Goal: Book appointment/travel/reservation

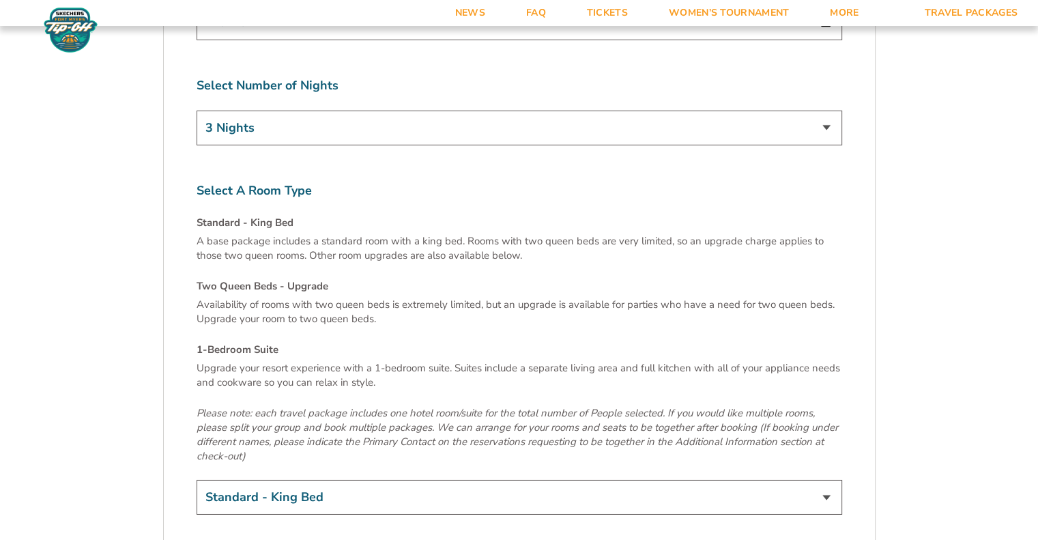
scroll to position [4570, 0]
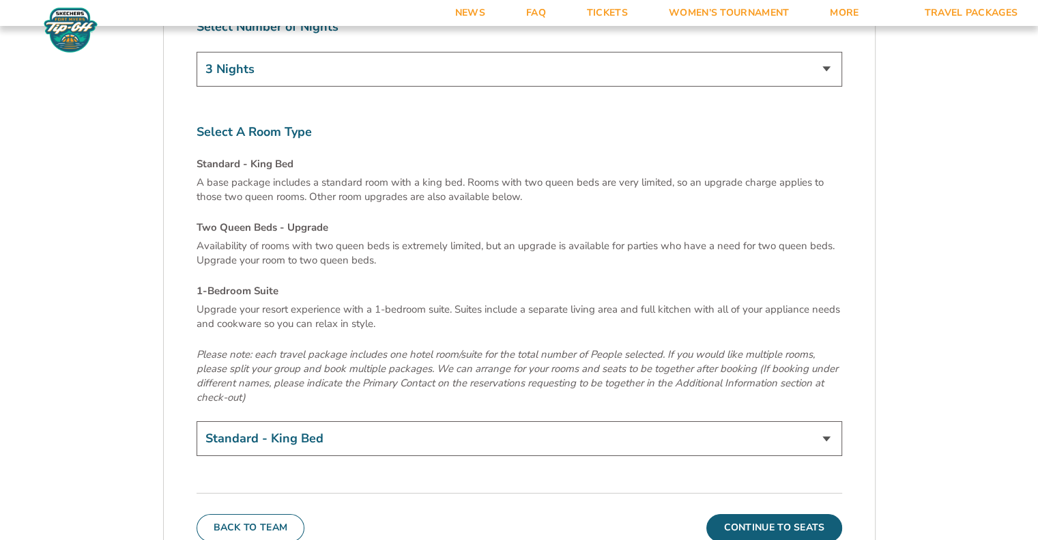
click at [374, 421] on select "Standard - King Bed Two Queen Beds - Upgrade (+$15 per night) 1-Bedroom Suite (…" at bounding box center [518, 438] width 645 height 35
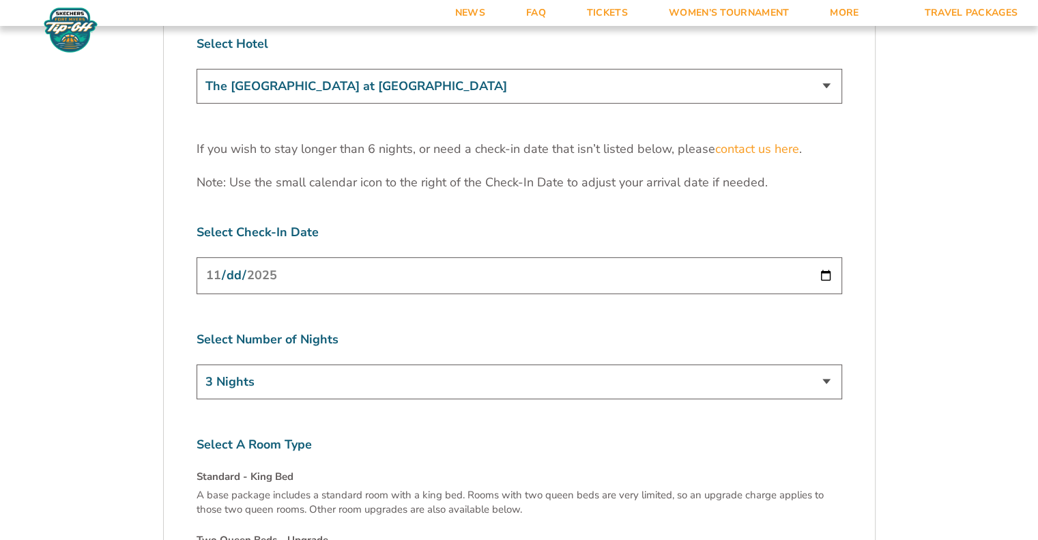
scroll to position [4161, 0]
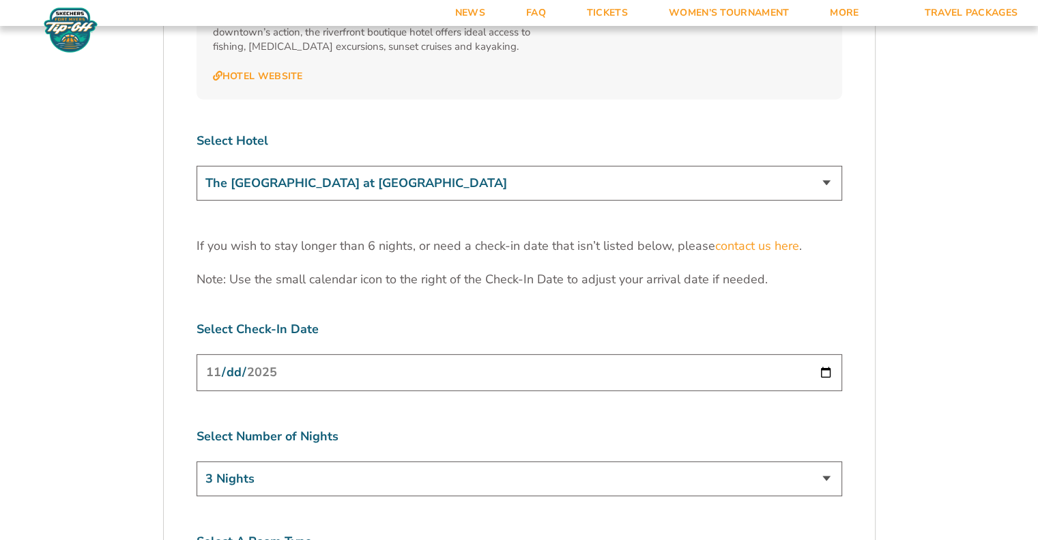
click at [281, 166] on select "The Westin Cape Coral Resort at Marina Village Margaritaville Beach Resort Pink…" at bounding box center [518, 183] width 645 height 35
click at [196, 166] on select "The Westin Cape Coral Resort at Marina Village Margaritaville Beach Resort Pink…" at bounding box center [518, 183] width 645 height 35
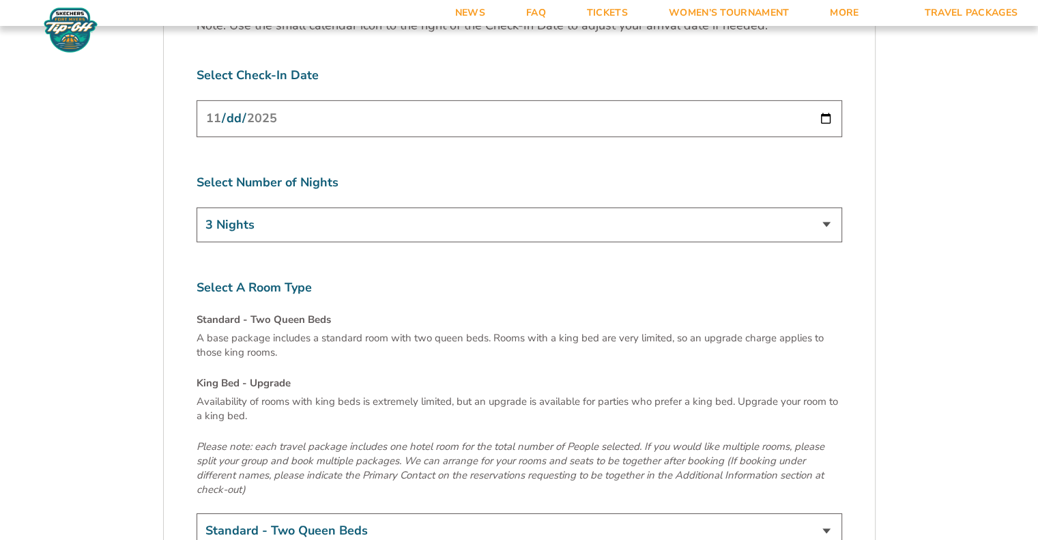
scroll to position [4707, 0]
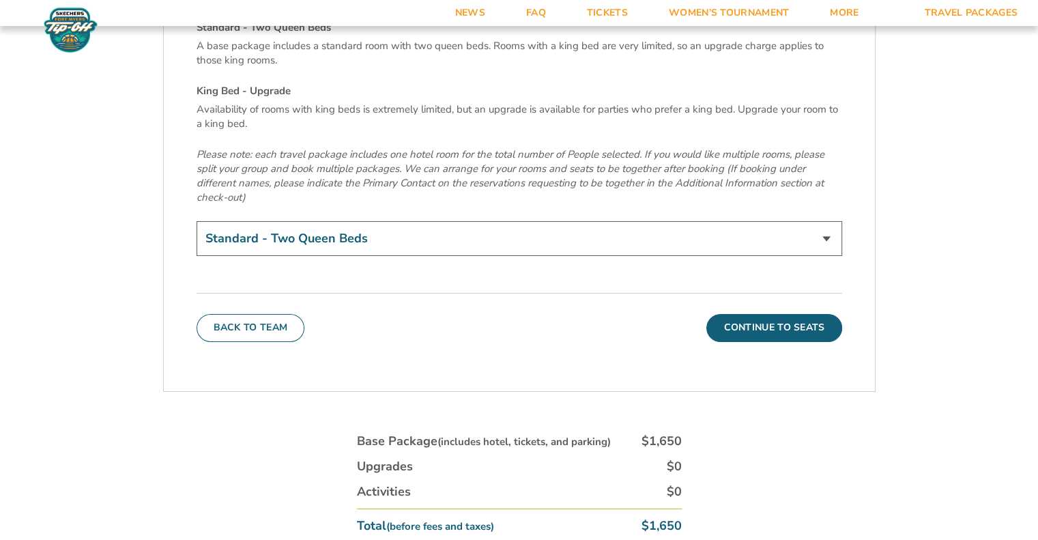
click at [404, 221] on select "Standard - Two Queen Beds King Bed - Upgrade (+$15 per night)" at bounding box center [518, 238] width 645 height 35
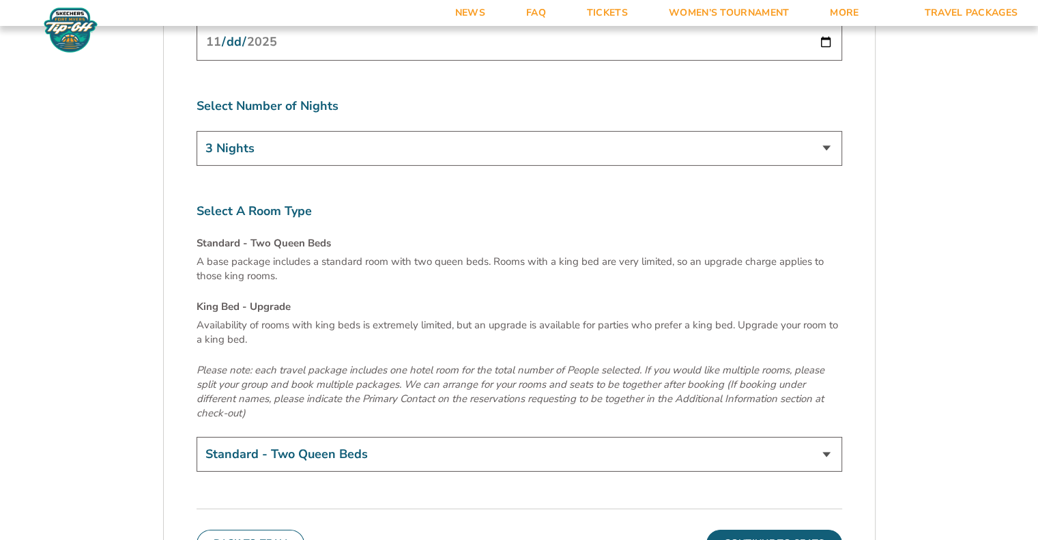
scroll to position [4366, 0]
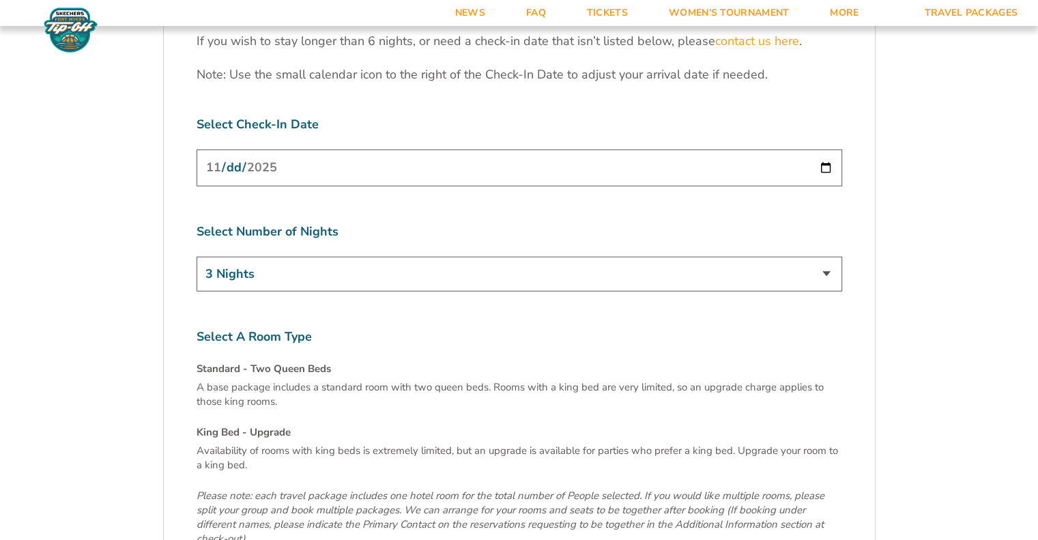
click at [349, 256] on select "3 Nights 4 Nights 5 Nights 6 Nights" at bounding box center [518, 273] width 645 height 35
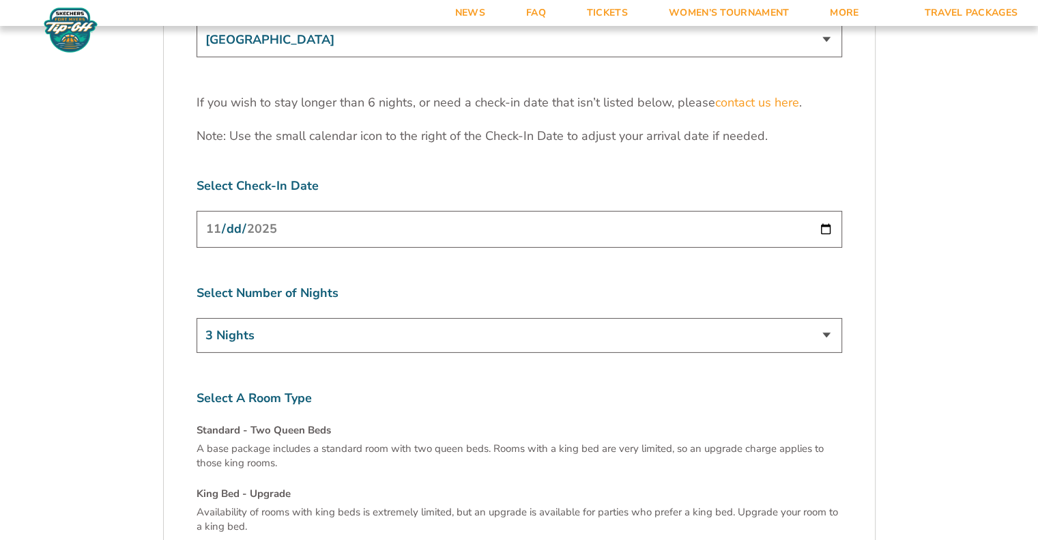
scroll to position [4161, 0]
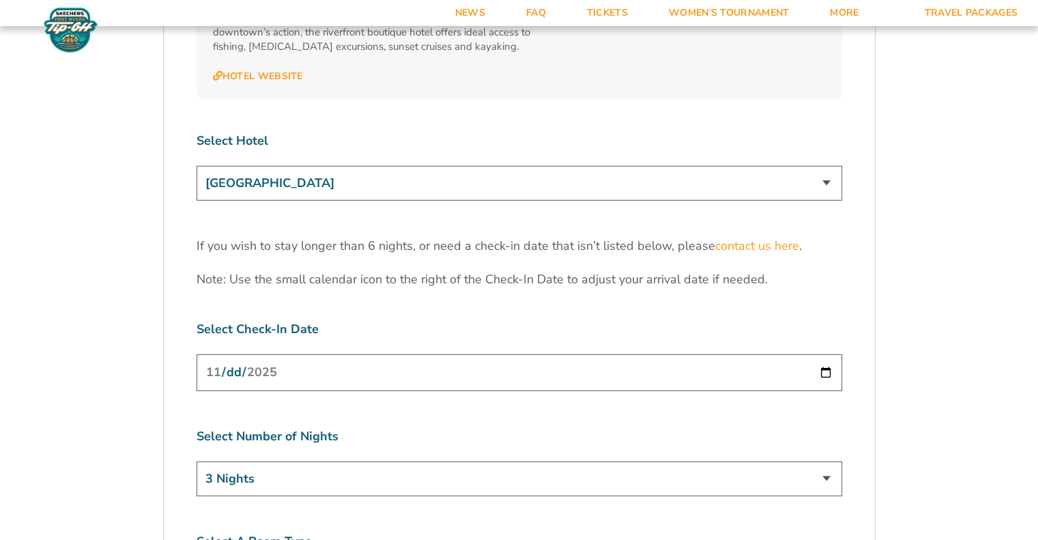
click at [324, 166] on select "The Westin Cape Coral Resort at Marina Village Margaritaville Beach Resort Pink…" at bounding box center [518, 183] width 645 height 35
select select "18756"
click at [196, 166] on select "The Westin Cape Coral Resort at Marina Village Margaritaville Beach Resort Pink…" at bounding box center [518, 183] width 645 height 35
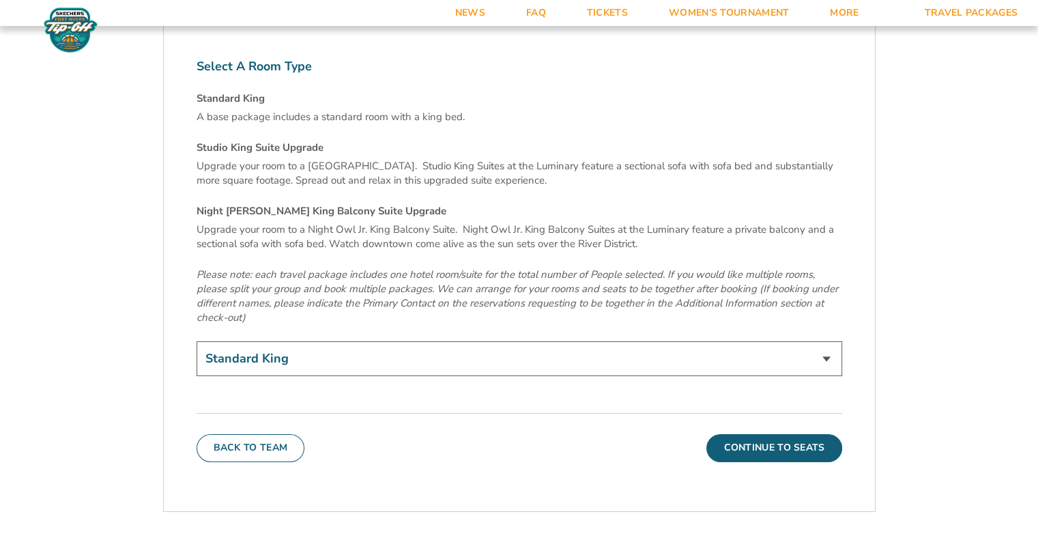
scroll to position [4639, 0]
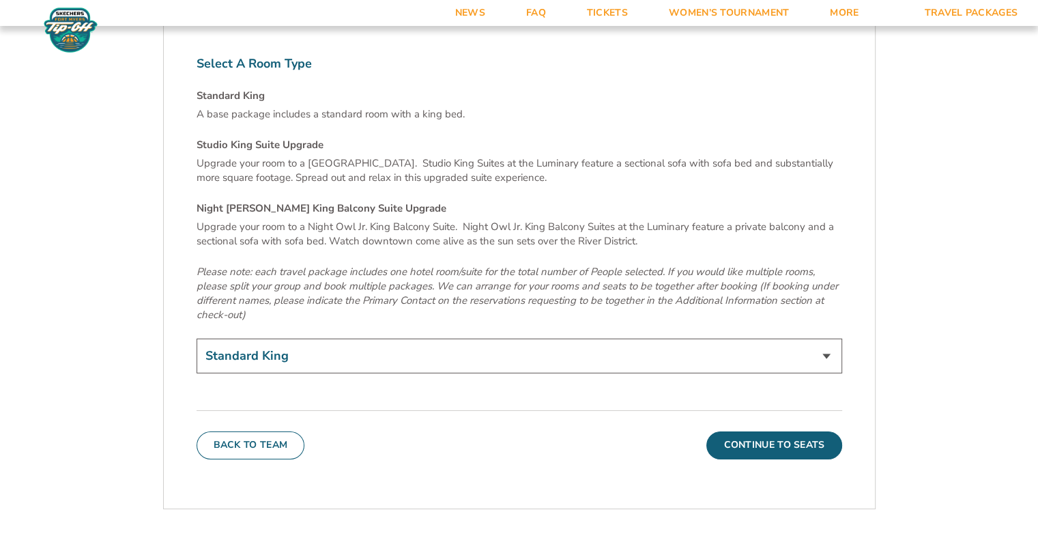
click at [484, 338] on select "Standard King Studio King Suite Upgrade (+$120 per night) Night Owl Jr. King Ba…" at bounding box center [518, 355] width 645 height 35
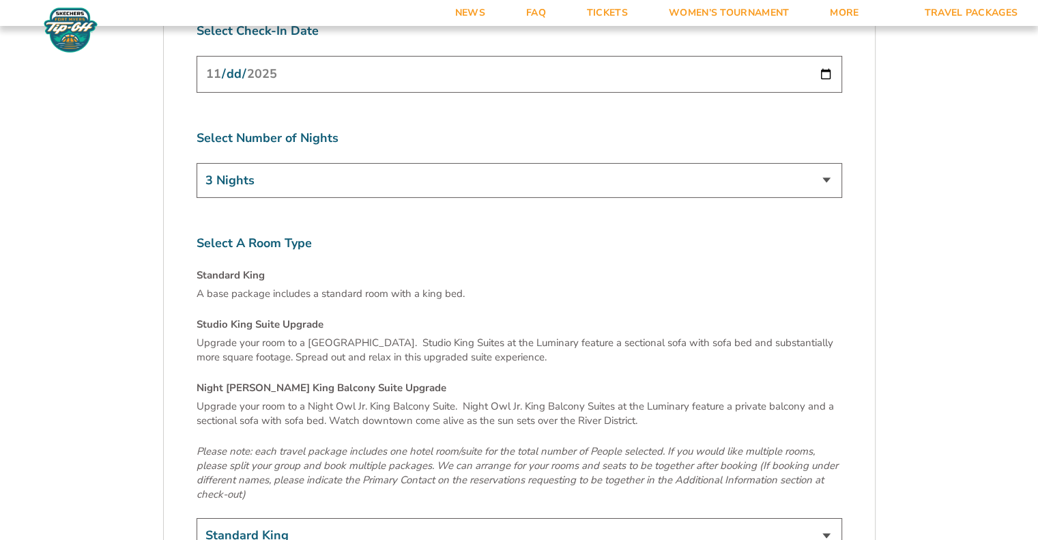
scroll to position [4366, 0]
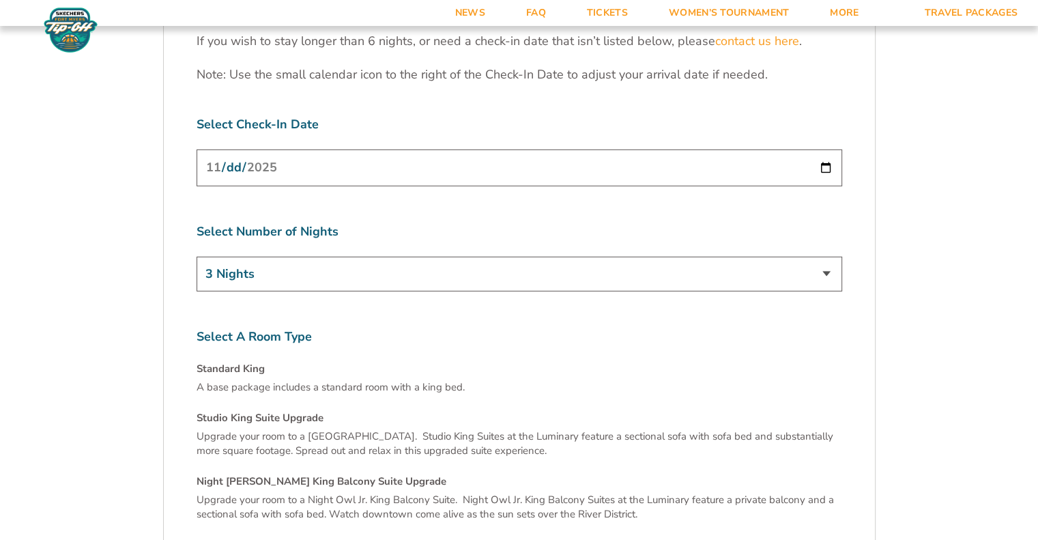
click at [73, 32] on img at bounding box center [70, 30] width 59 height 46
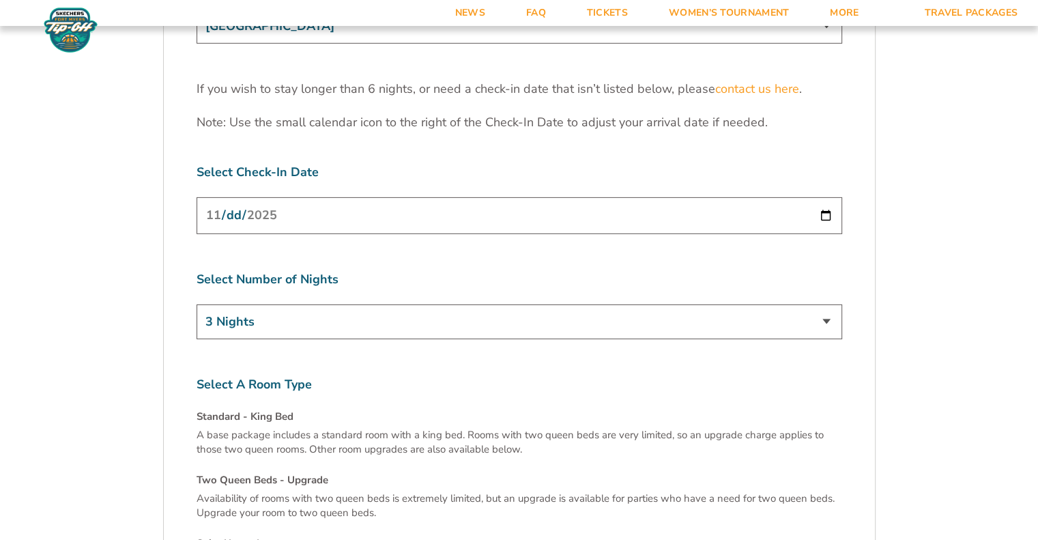
scroll to position [4637, 0]
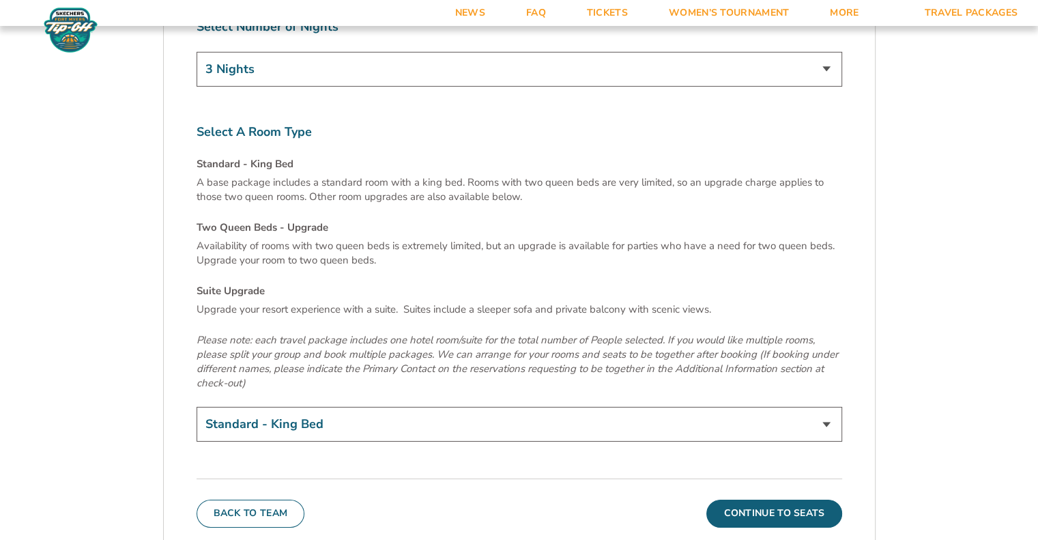
click at [431, 407] on select "Standard - King Bed Two Queen Beds - Upgrade (+$15 per night) Suite Upgrade (+$…" at bounding box center [518, 424] width 645 height 35
select select "Suite Upgrade"
click at [196, 407] on select "Standard - King Bed Two Queen Beds - Upgrade (+$15 per night) Suite Upgrade (+$…" at bounding box center [518, 424] width 645 height 35
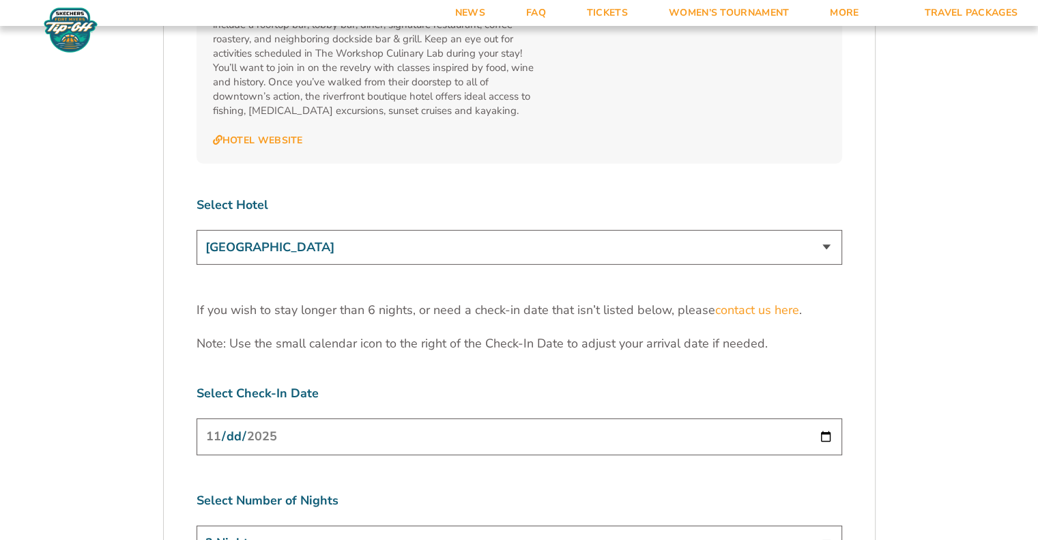
scroll to position [4160, 0]
